Goal: Transaction & Acquisition: Subscribe to service/newsletter

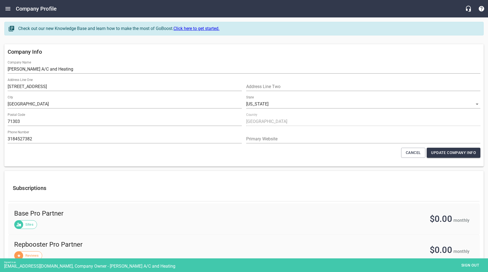
select select "[US_STATE]"
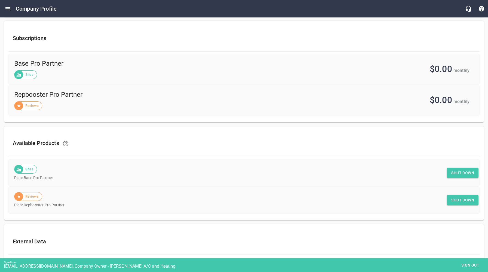
scroll to position [158, 0]
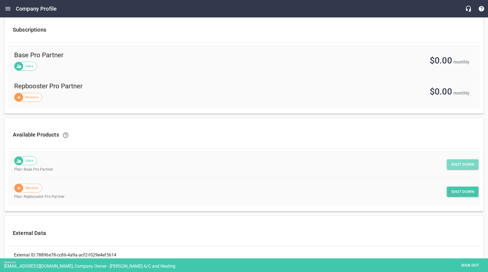
click at [461, 165] on span "Shut down" at bounding box center [463, 164] width 23 height 7
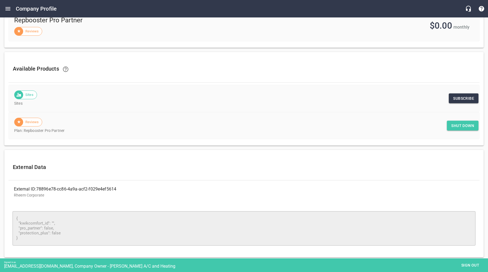
scroll to position [193, 0]
click at [468, 99] on span "Subscribe" at bounding box center [464, 99] width 21 height 7
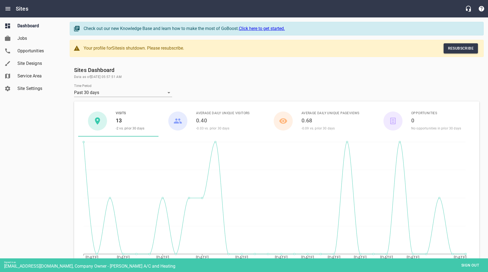
click at [461, 48] on span "Resubscribe" at bounding box center [461, 48] width 26 height 7
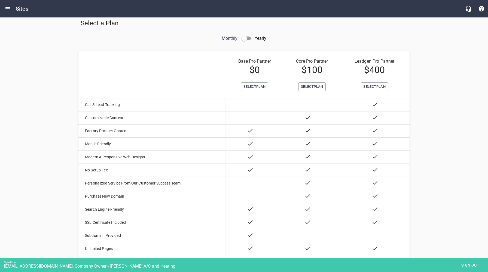
scroll to position [29, 0]
click at [317, 87] on span "Select Plan" at bounding box center [312, 86] width 22 height 6
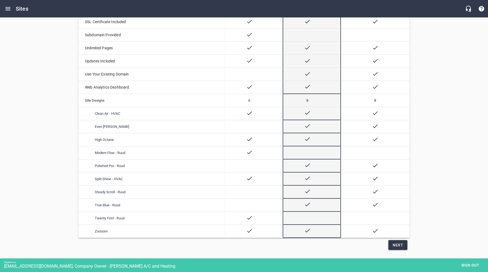
scroll to position [239, 0]
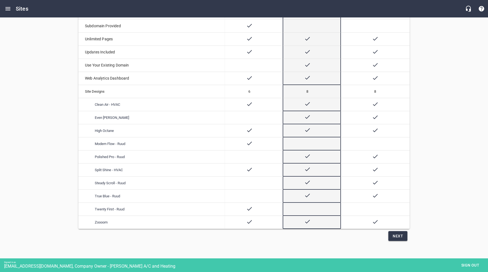
click at [402, 237] on span "Next" at bounding box center [398, 236] width 10 height 7
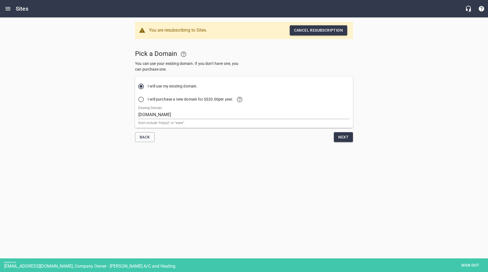
click at [142, 99] on input "I will purchase a new domain for $ $20.00 per year." at bounding box center [141, 99] width 13 height 13
radio input "true"
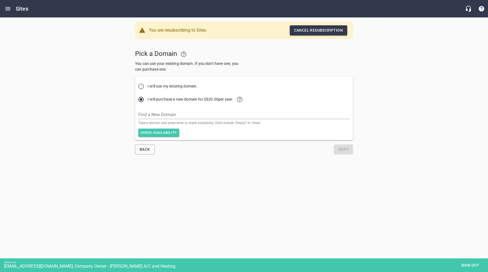
click at [141, 85] on input "I will use my existing domain." at bounding box center [141, 86] width 13 height 13
radio input "true"
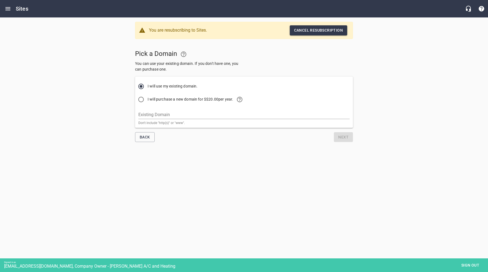
click at [142, 100] on input "I will purchase a new domain for $ $20.00 per year." at bounding box center [141, 99] width 13 height 13
radio input "true"
radio input "false"
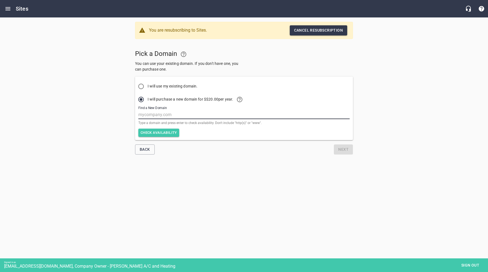
click at [176, 115] on input "text" at bounding box center [244, 114] width 212 height 9
click at [168, 131] on span "Check availability" at bounding box center [159, 133] width 37 height 6
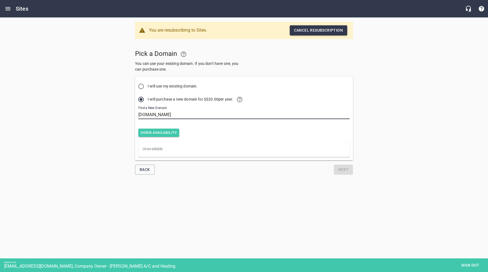
drag, startPoint x: 161, startPoint y: 114, endPoint x: 163, endPoint y: 127, distance: 12.4
click at [161, 114] on input "[DOMAIN_NAME]" at bounding box center [244, 114] width 212 height 9
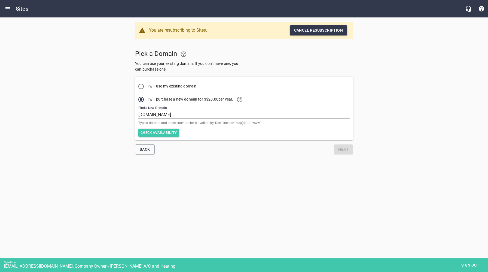
type input "[DOMAIN_NAME]"
click at [165, 133] on span "Check availability" at bounding box center [159, 133] width 37 height 6
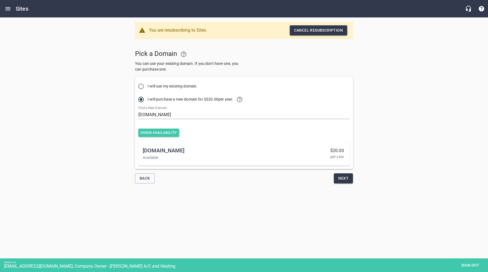
drag, startPoint x: 272, startPoint y: 153, endPoint x: 279, endPoint y: 158, distance: 8.3
click at [272, 153] on span "[DOMAIN_NAME]" at bounding box center [240, 150] width 194 height 9
click at [342, 179] on span "Next" at bounding box center [344, 178] width 10 height 7
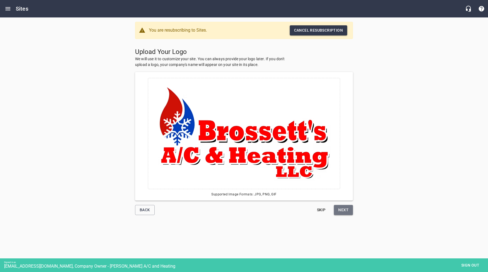
drag, startPoint x: 345, startPoint y: 211, endPoint x: 359, endPoint y: 202, distance: 16.5
click at [345, 211] on span "Next" at bounding box center [344, 210] width 10 height 7
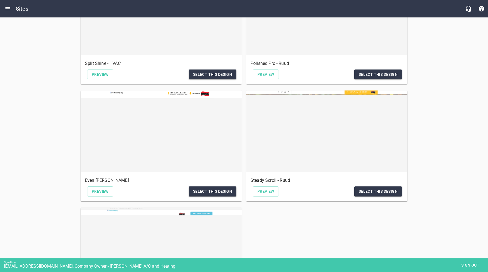
scroll to position [358, 0]
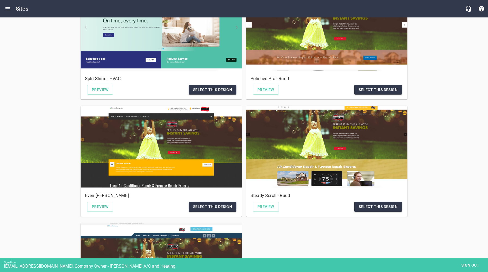
click at [442, 129] on div "You are resubscribing to Sites. Cancel resubscription Pick a Design Choose one …" at bounding box center [244, 14] width 488 height 710
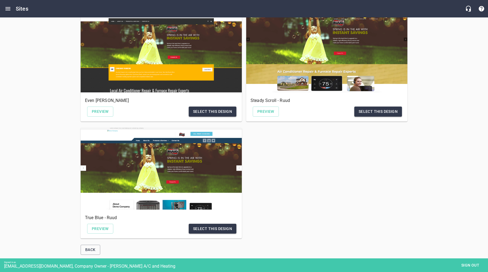
scroll to position [465, 0]
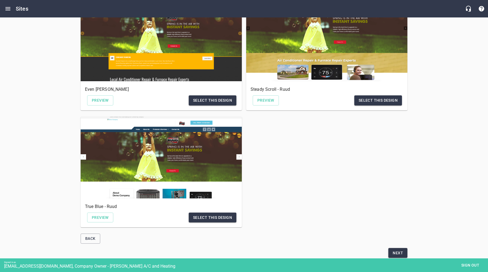
click at [216, 216] on span "Select this design" at bounding box center [212, 217] width 39 height 7
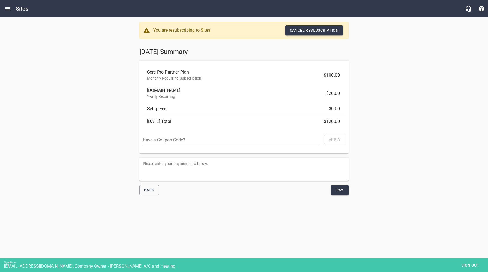
click at [342, 189] on span "Pay" at bounding box center [340, 190] width 9 height 7
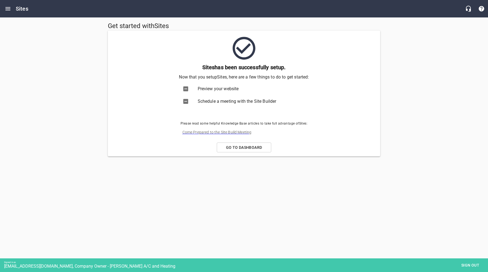
click at [469, 266] on span "Sign out" at bounding box center [470, 265] width 23 height 7
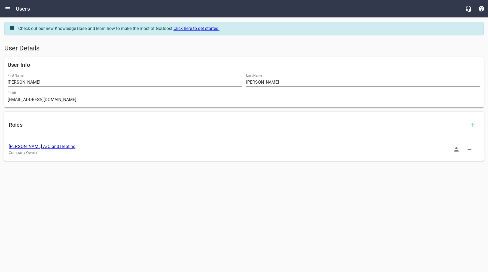
click at [40, 146] on link "[PERSON_NAME] A/C and Heating" at bounding box center [42, 146] width 67 height 5
